Goal: Navigation & Orientation: Find specific page/section

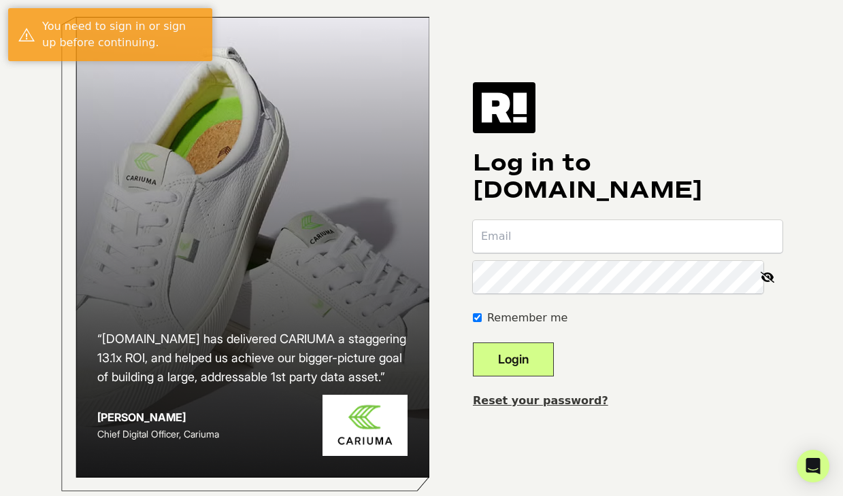
type input "[EMAIL_ADDRESS][DOMAIN_NAME]"
click at [520, 365] on button "Login" at bounding box center [513, 360] width 81 height 34
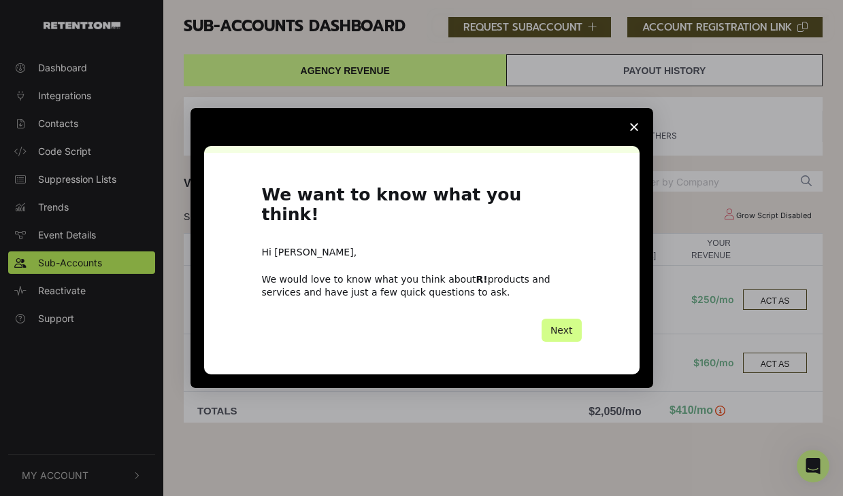
click at [637, 131] on polygon "Close survey" at bounding box center [634, 127] width 8 height 8
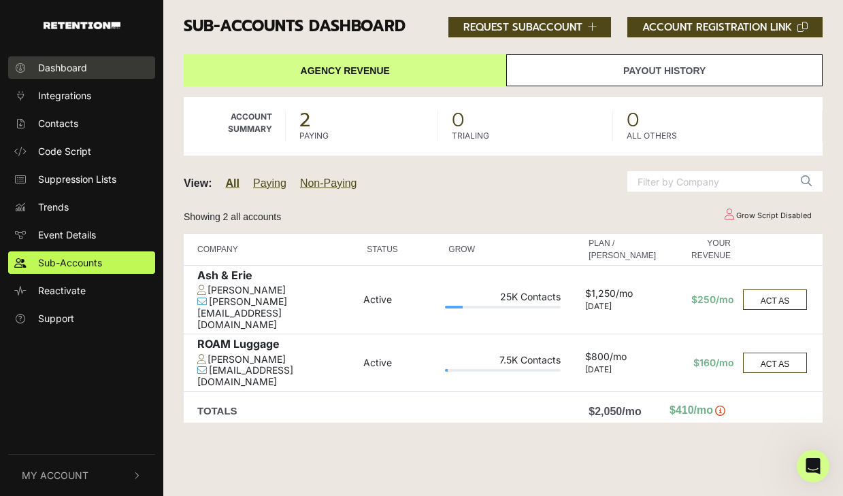
click at [76, 67] on span "Dashboard" at bounding box center [62, 68] width 49 height 14
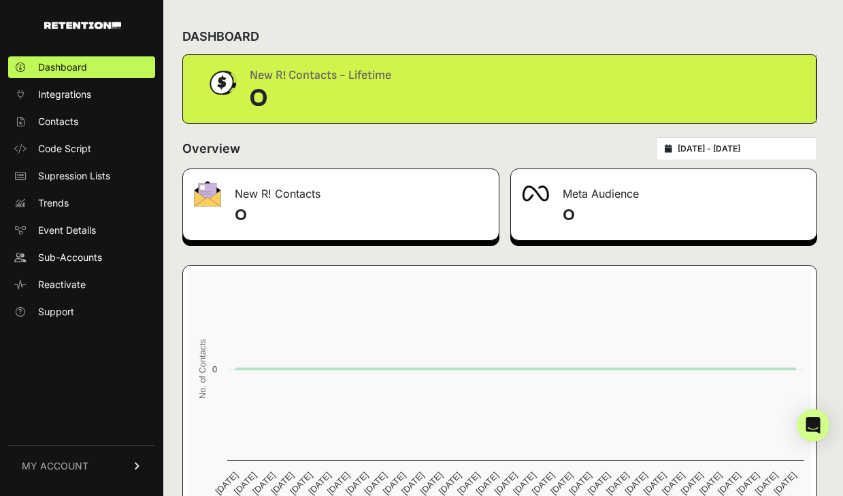
scroll to position [72, 0]
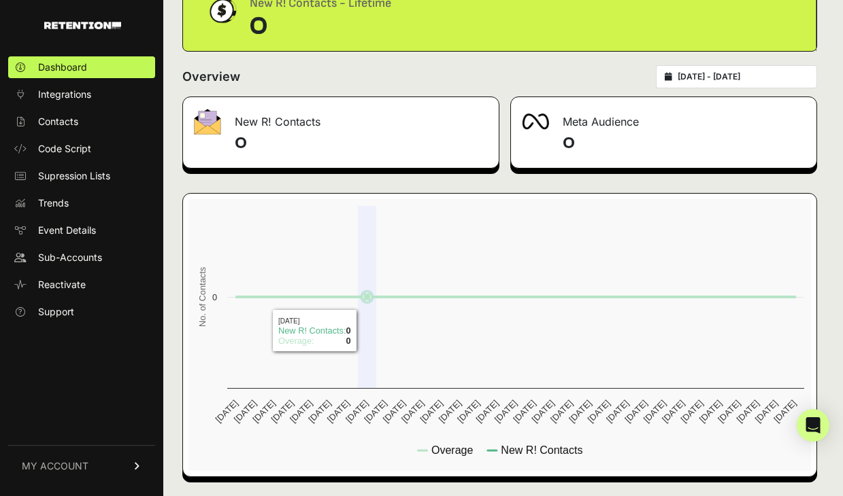
click at [366, 388] on rect at bounding box center [499, 335] width 622 height 272
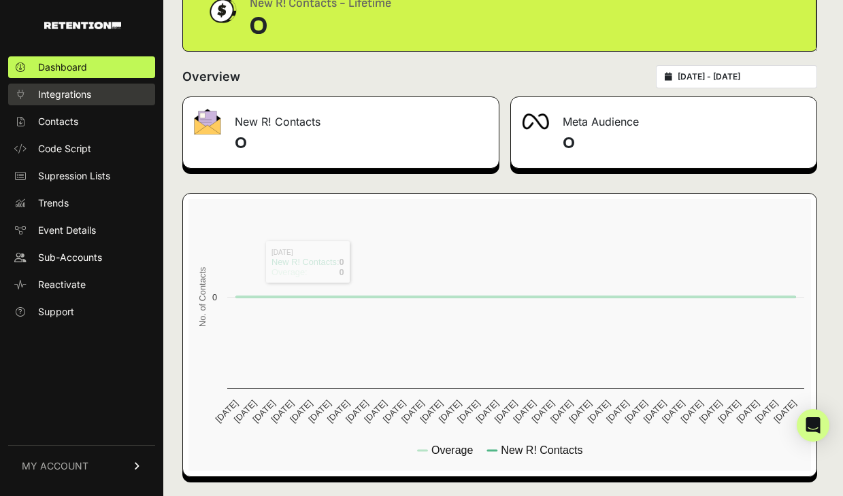
click at [69, 101] on span "Integrations" at bounding box center [64, 95] width 53 height 14
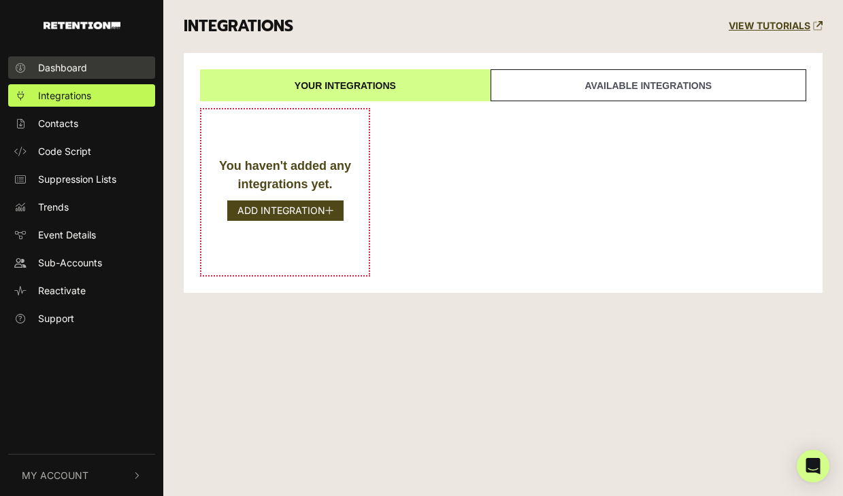
click at [69, 78] on link "Dashboard" at bounding box center [81, 67] width 147 height 22
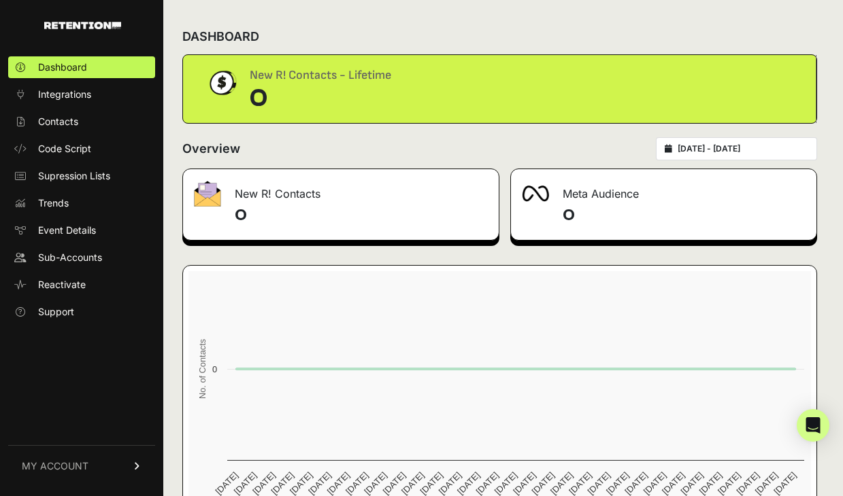
click at [70, 460] on span "MY ACCOUNT" at bounding box center [55, 467] width 67 height 14
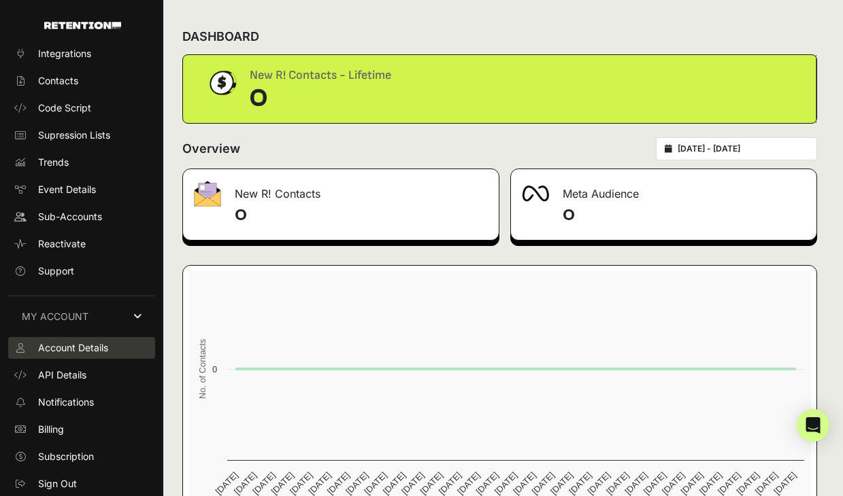
click at [69, 345] on span "Account Details" at bounding box center [73, 348] width 70 height 14
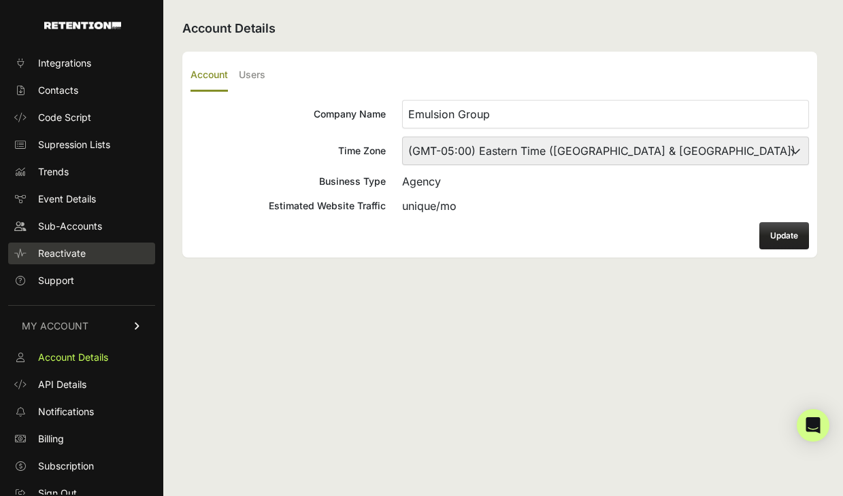
scroll to position [41, 0]
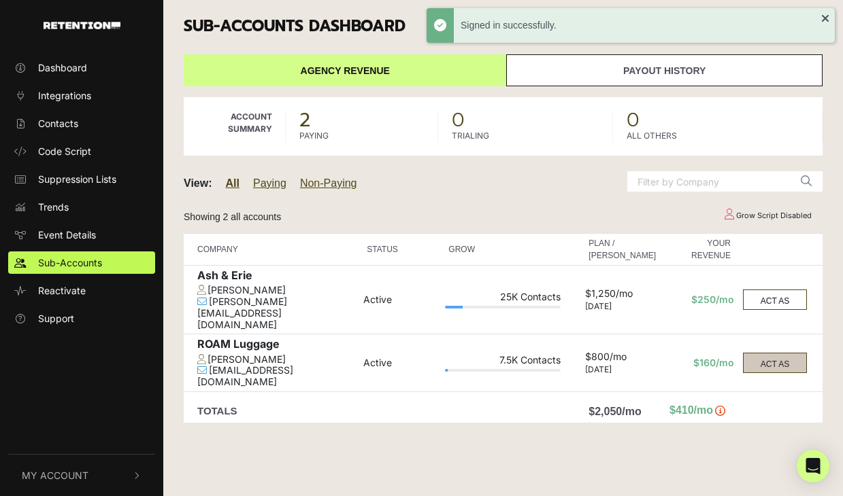
click at [775, 353] on button "ACT AS" at bounding box center [775, 363] width 64 height 20
